Goal: Task Accomplishment & Management: Manage account settings

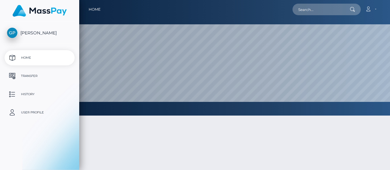
select select
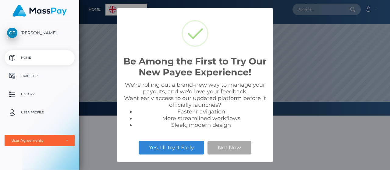
scroll to position [116, 311]
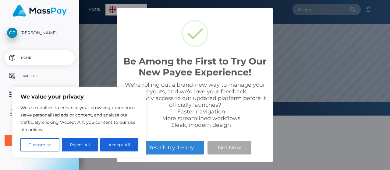
click at [112, 145] on button "Accept All" at bounding box center [119, 144] width 38 height 13
checkbox input "true"
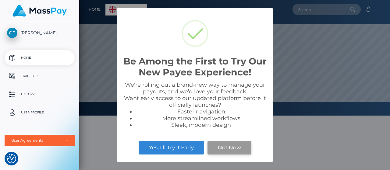
click at [222, 150] on button "Not Now" at bounding box center [229, 147] width 44 height 13
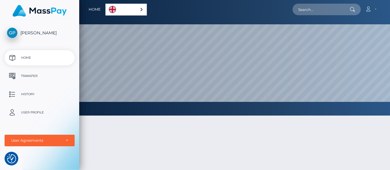
click at [44, 66] on ul "Home Transfer History User Profile MassPay Card - USD MassPay Card - EUR/GBP/JP…" at bounding box center [39, 98] width 79 height 96
click at [40, 75] on p "Transfer" at bounding box center [39, 76] width 65 height 9
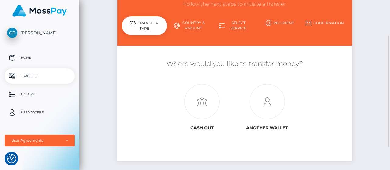
scroll to position [54, 0]
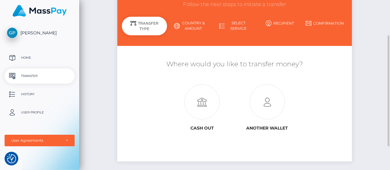
click at [191, 25] on link "Country & Amount" at bounding box center [189, 26] width 45 height 16
click at [197, 23] on link "Country & Amount" at bounding box center [189, 26] width 45 height 16
click at [34, 113] on p "User Profile" at bounding box center [39, 112] width 65 height 9
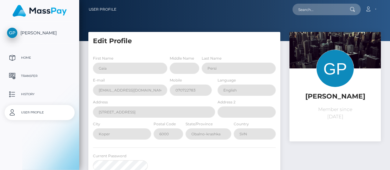
select select
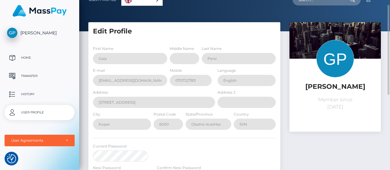
scroll to position [11, 0]
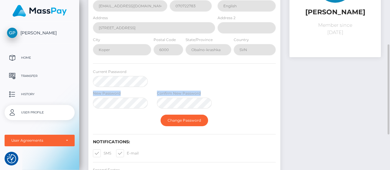
drag, startPoint x: 134, startPoint y: 69, endPoint x: 152, endPoint y: 112, distance: 47.1
click at [152, 112] on form "First Name Gaia Middle Name Last Name [PERSON_NAME] E-mail [EMAIL_ADDRESS][DOMA…" at bounding box center [184, 50] width 183 height 159
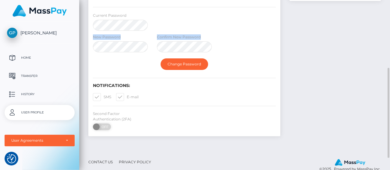
scroll to position [141, 0]
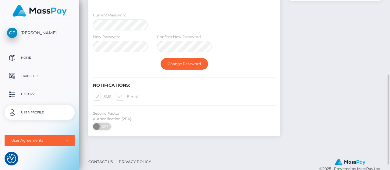
click at [167, 98] on div "First Name Gaia Middle Name Last Name [PERSON_NAME] E-mail [EMAIL_ADDRESS][DOMA…" at bounding box center [184, 23] width 192 height 227
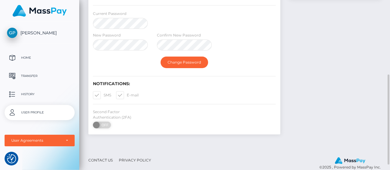
scroll to position [142, 0]
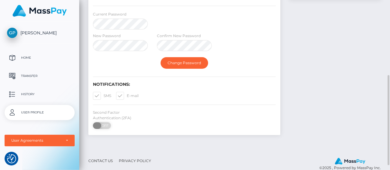
click at [99, 126] on span at bounding box center [97, 125] width 8 height 7
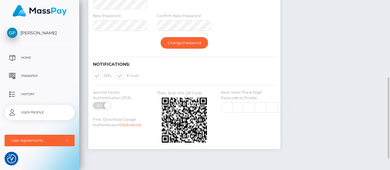
scroll to position [163, 0]
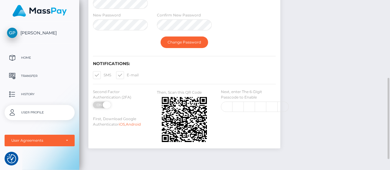
click at [101, 106] on span "ON" at bounding box center [99, 105] width 15 height 7
checkbox input "false"
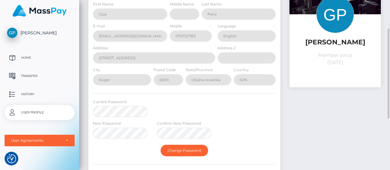
scroll to position [0, 0]
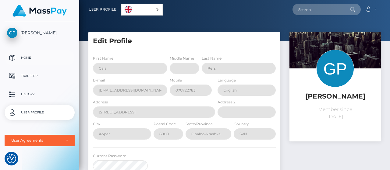
click at [44, 58] on p "Home" at bounding box center [39, 57] width 65 height 9
click at [38, 56] on p "Home" at bounding box center [39, 57] width 65 height 9
drag, startPoint x: 0, startPoint y: 0, endPoint x: 33, endPoint y: 78, distance: 84.2
click at [33, 78] on p "Transfer" at bounding box center [39, 76] width 65 height 9
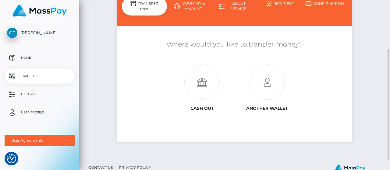
scroll to position [74, 0]
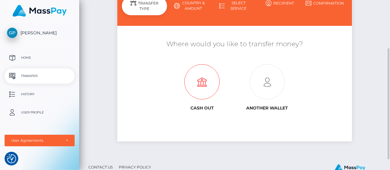
click at [190, 94] on icon at bounding box center [201, 82] width 65 height 35
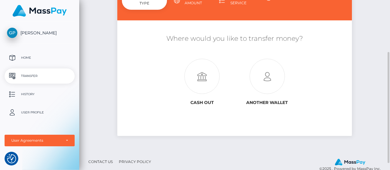
scroll to position [80, 0]
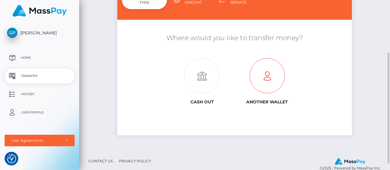
click at [271, 77] on icon at bounding box center [267, 75] width 65 height 35
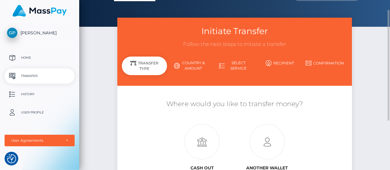
scroll to position [16, 0]
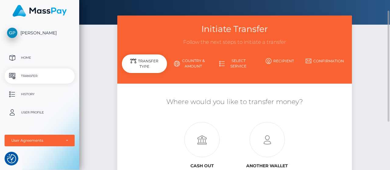
click at [15, 95] on p "History" at bounding box center [39, 94] width 65 height 9
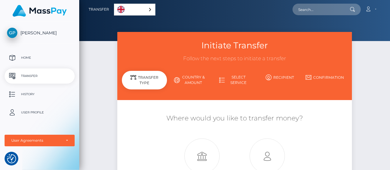
click at [33, 15] on img at bounding box center [39, 11] width 54 height 12
click at [36, 112] on p "User Profile" at bounding box center [39, 112] width 65 height 9
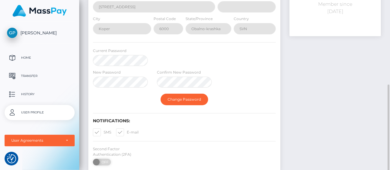
scroll to position [151, 0]
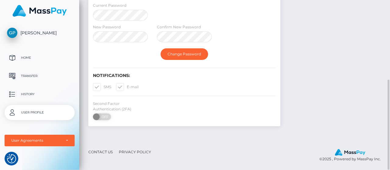
click at [132, 90] on label "E-mail" at bounding box center [127, 87] width 23 height 8
click at [131, 87] on input "E-mail" at bounding box center [129, 85] width 4 height 4
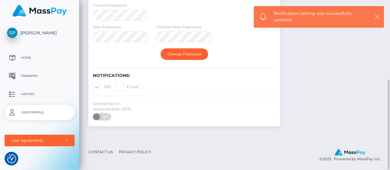
click at [127, 86] on span at bounding box center [127, 87] width 0 height 5
click at [127, 86] on input "E-mail" at bounding box center [129, 85] width 4 height 4
checkbox input "true"
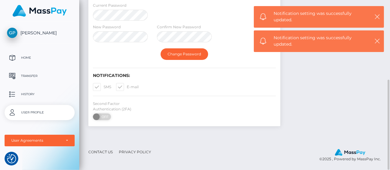
click at [104, 85] on span at bounding box center [104, 87] width 0 height 5
click at [104, 84] on input "SMS" at bounding box center [106, 85] width 4 height 4
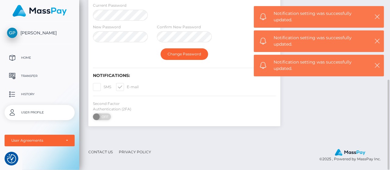
click at [104, 89] on span at bounding box center [104, 87] width 0 height 5
click at [104, 87] on input "SMS" at bounding box center [106, 85] width 4 height 4
checkbox input "true"
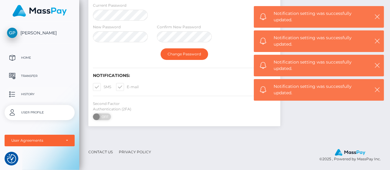
click at [22, 96] on p "History" at bounding box center [39, 94] width 65 height 9
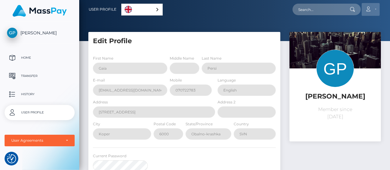
click at [373, 7] on link "Account" at bounding box center [371, 9] width 18 height 13
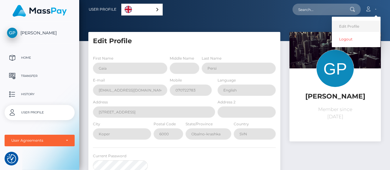
click at [357, 23] on link "Edit Profile" at bounding box center [356, 26] width 49 height 11
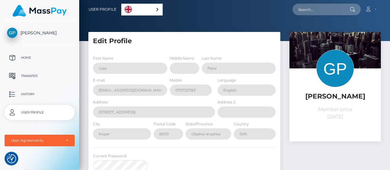
scroll to position [8, 0]
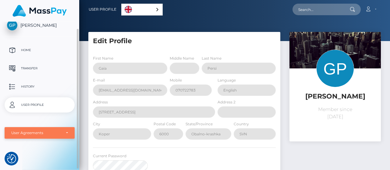
click at [61, 131] on div "User Agreements" at bounding box center [36, 133] width 50 height 5
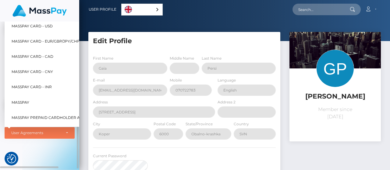
click at [51, 39] on span "MassPay Card - EUR/GBP/JPY/CHF/AUD" at bounding box center [50, 41] width 77 height 8
select select "2"
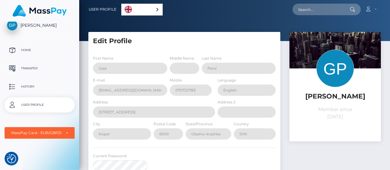
drag, startPoint x: 332, startPoint y: 3, endPoint x: 251, endPoint y: 7, distance: 81.1
click at [251, 7] on div "Account Edit Profile Logout" at bounding box center [272, 9] width 218 height 13
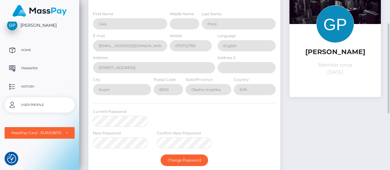
scroll to position [0, 0]
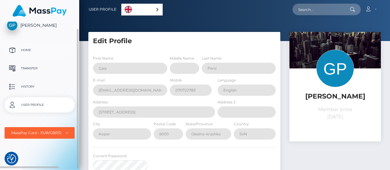
click at [23, 51] on p "Home" at bounding box center [39, 50] width 65 height 9
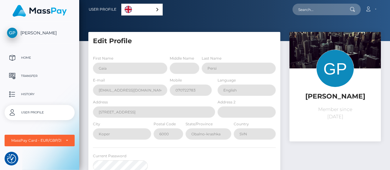
select select "2"
